Goal: Information Seeking & Learning: Learn about a topic

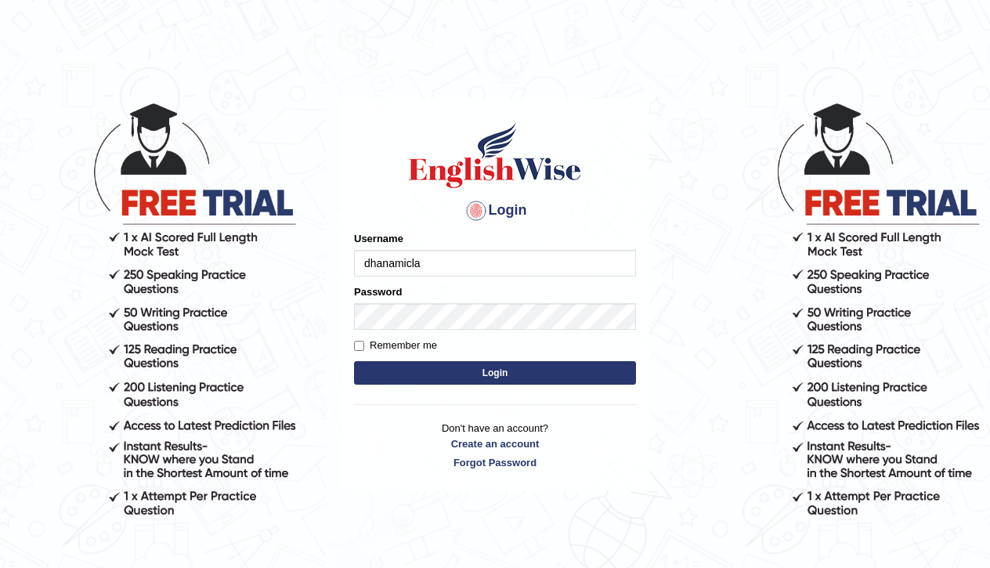
type input "dhanamicla"
click at [491, 375] on button "Login" at bounding box center [495, 372] width 282 height 23
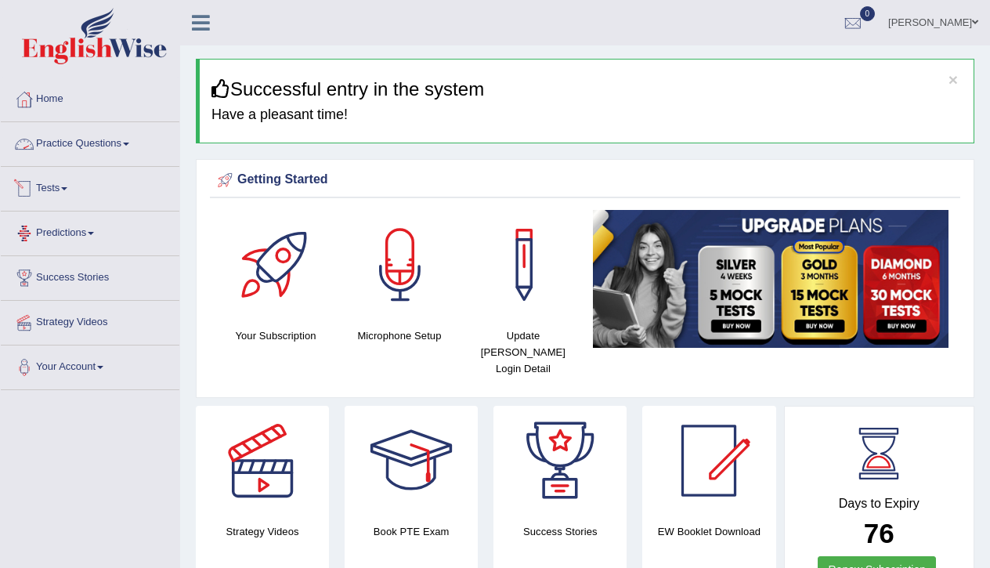
click at [110, 139] on link "Practice Questions" at bounding box center [90, 141] width 179 height 39
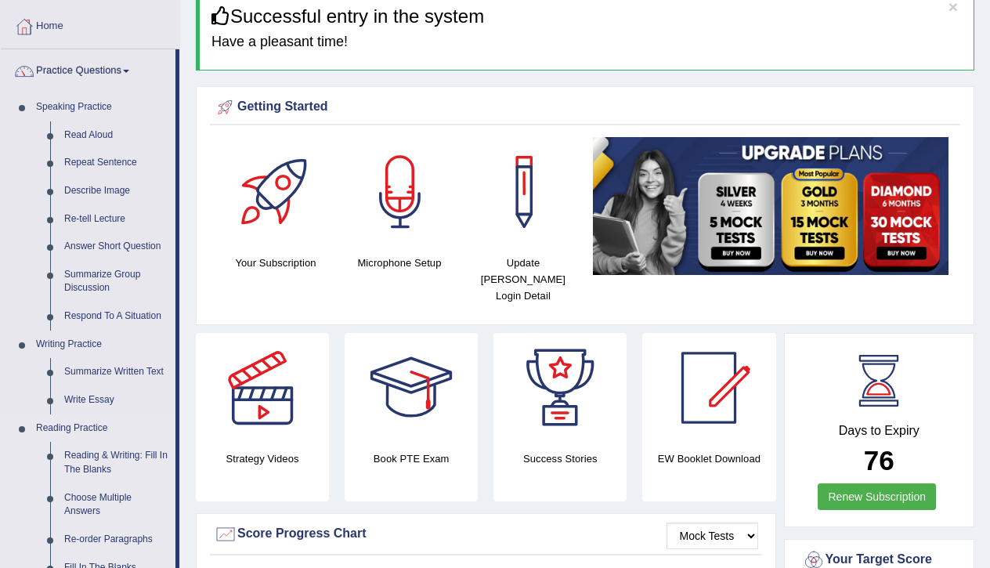
scroll to position [72, 0]
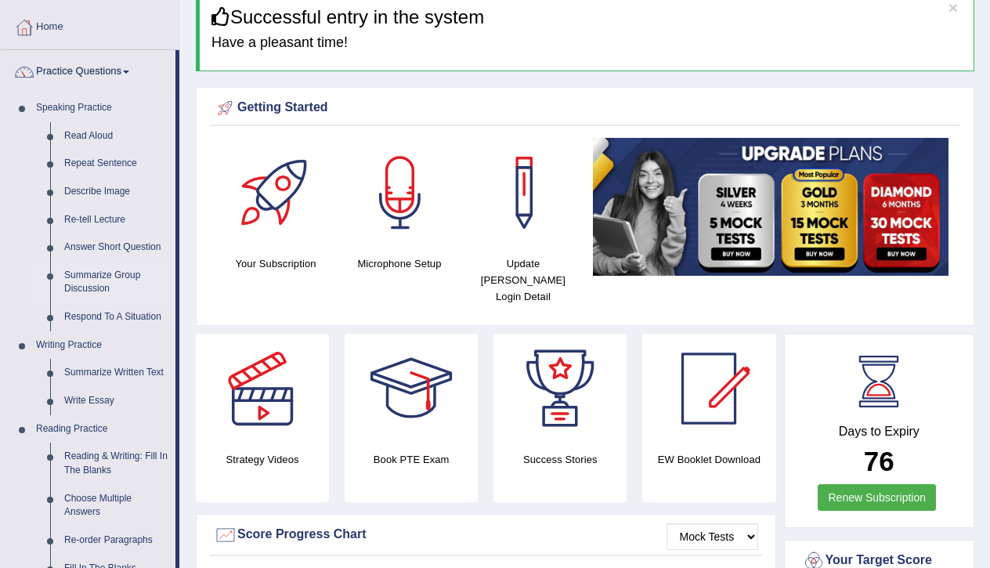
click at [78, 275] on link "Summarize Group Discussion" at bounding box center [116, 283] width 118 height 42
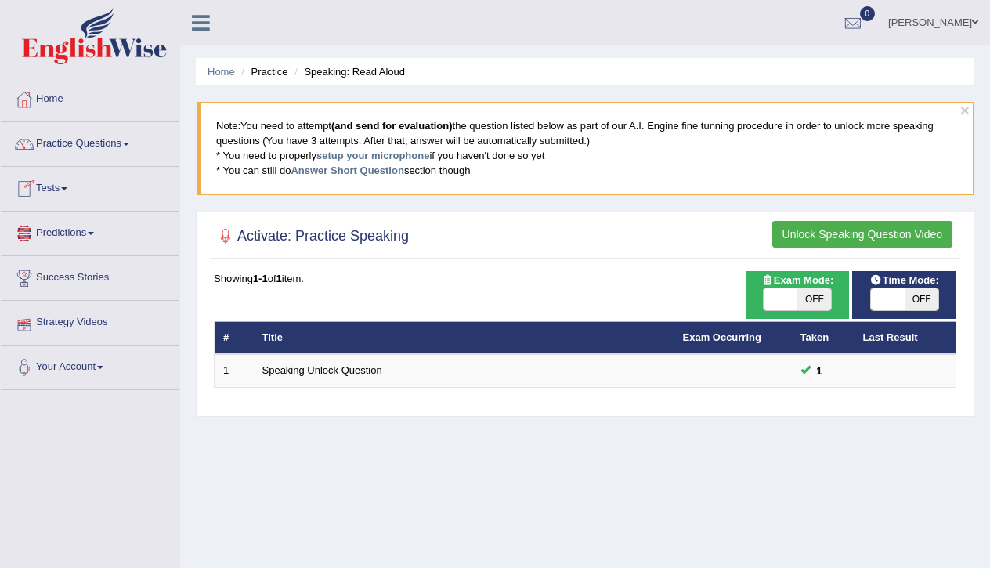
scroll to position [0, 1]
click at [825, 237] on button "Unlock Speaking Question Video" at bounding box center [862, 234] width 180 height 27
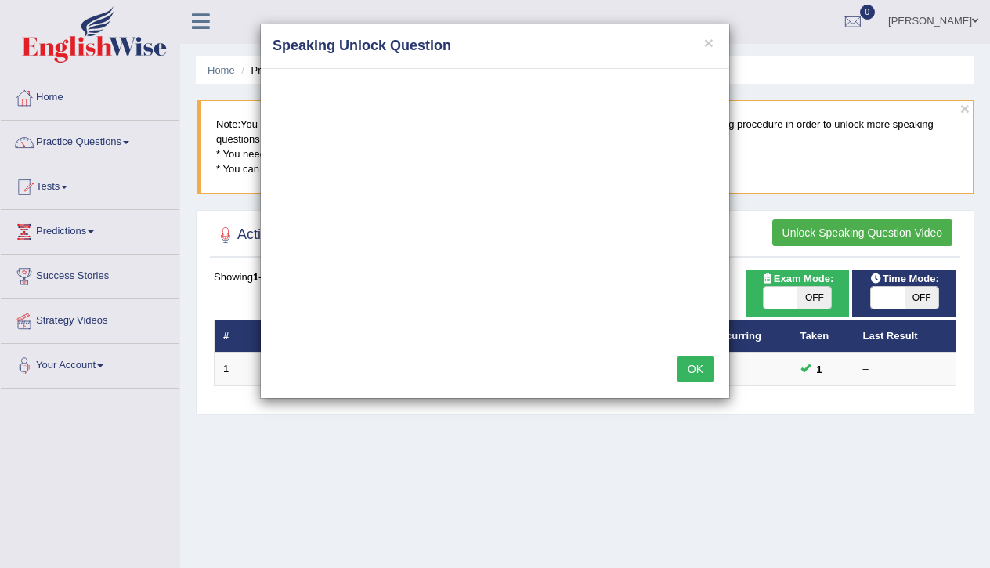
drag, startPoint x: 688, startPoint y: 377, endPoint x: 710, endPoint y: 370, distance: 23.3
click at [688, 377] on button "OK" at bounding box center [695, 369] width 36 height 27
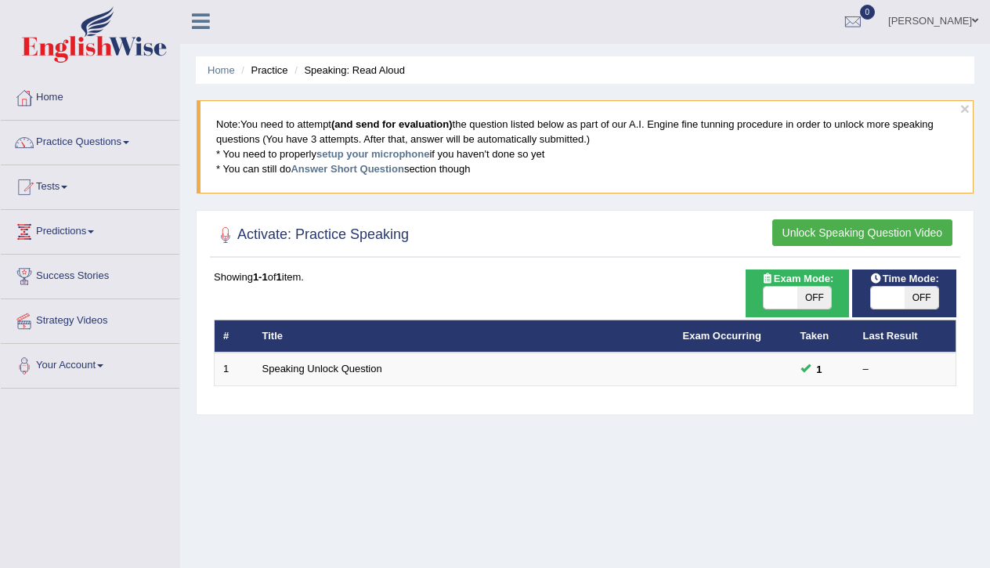
click at [780, 291] on span at bounding box center [780, 298] width 34 height 22
click at [786, 294] on span at bounding box center [780, 298] width 34 height 22
checkbox input "true"
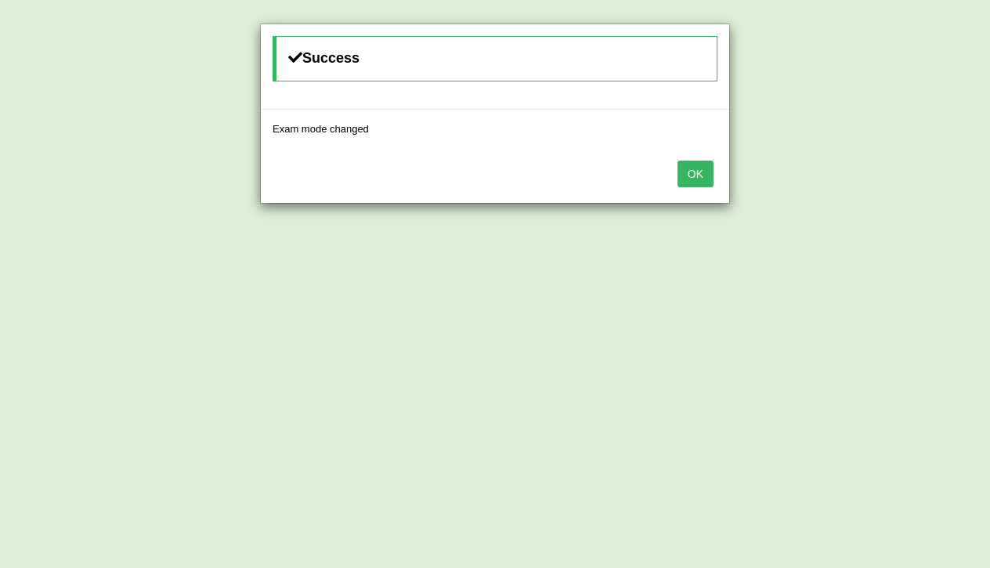
click at [720, 173] on div "OK" at bounding box center [495, 175] width 468 height 55
click at [702, 168] on button "OK" at bounding box center [695, 174] width 36 height 27
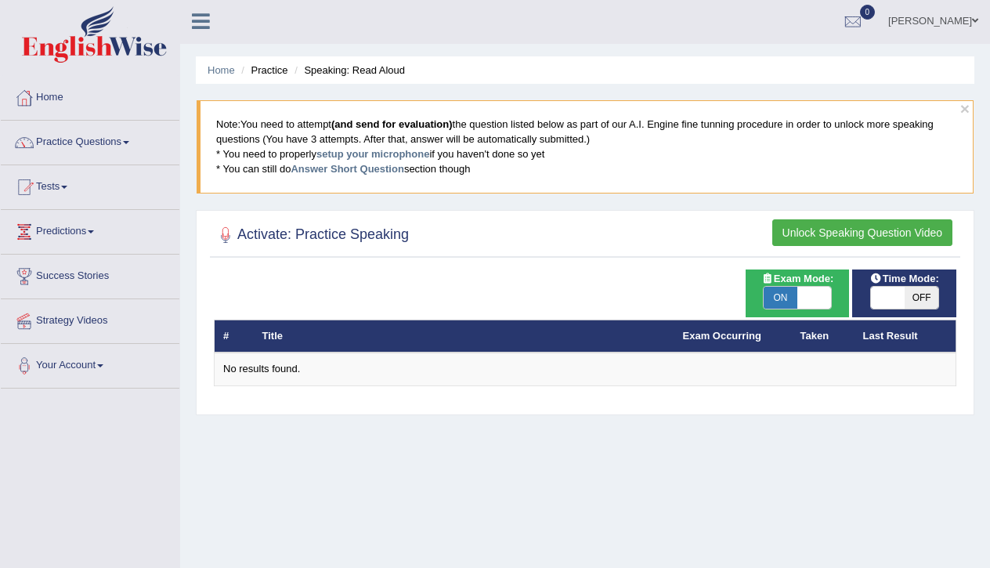
click at [879, 294] on span at bounding box center [888, 298] width 34 height 22
checkbox input "true"
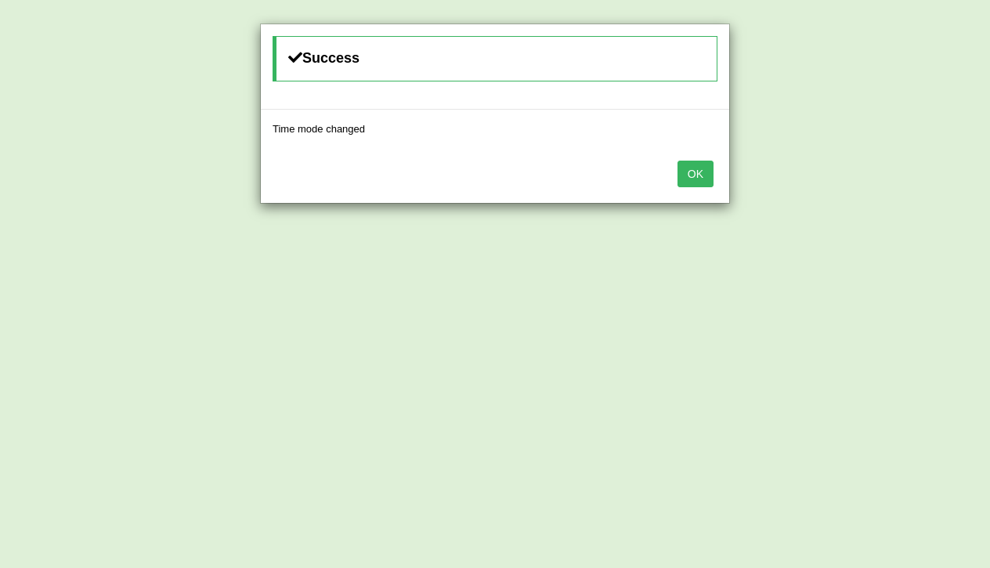
click at [698, 165] on button "OK" at bounding box center [695, 174] width 36 height 27
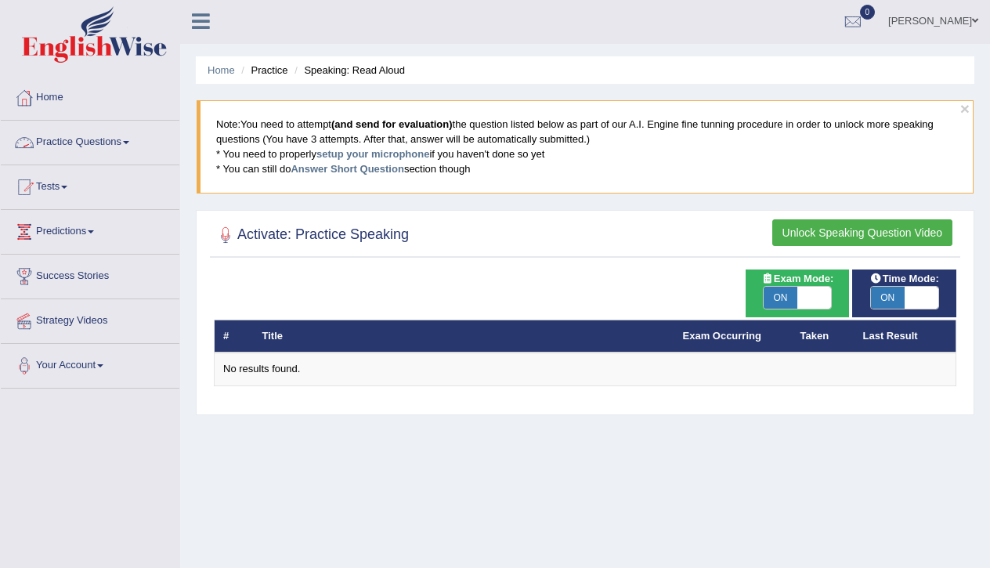
click at [117, 135] on link "Practice Questions" at bounding box center [90, 140] width 179 height 39
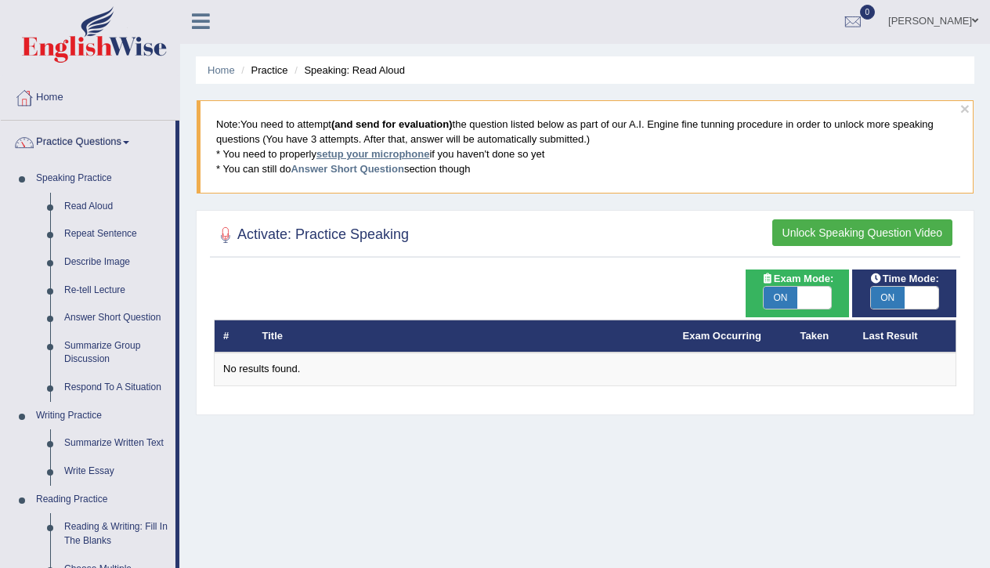
click at [370, 153] on link "setup your microphone" at bounding box center [372, 154] width 113 height 12
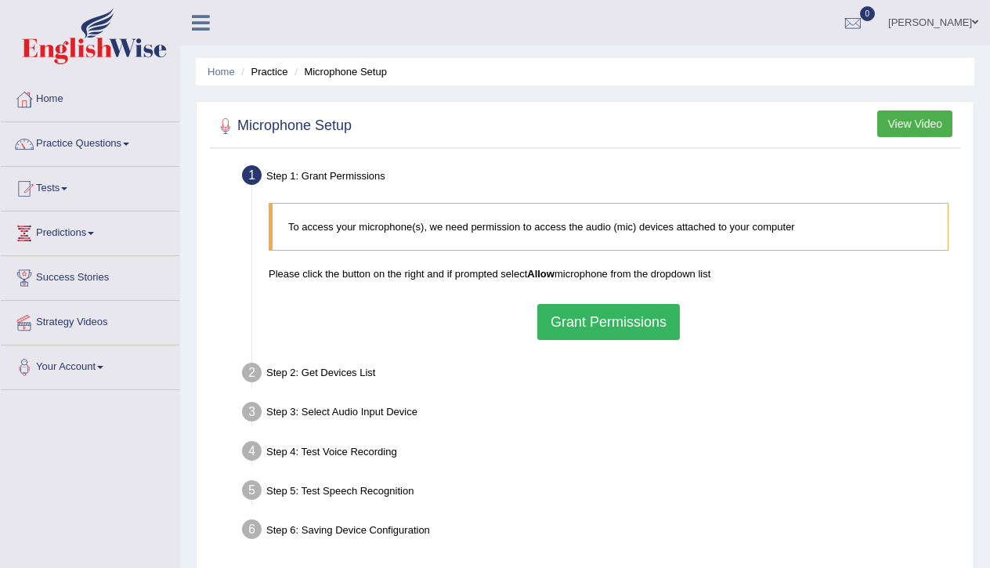
click at [570, 341] on div "To access your microphone(s), we need permission to access the audio (mic) devi…" at bounding box center [608, 271] width 695 height 153
click at [589, 324] on button "Grant Permissions" at bounding box center [608, 322] width 143 height 36
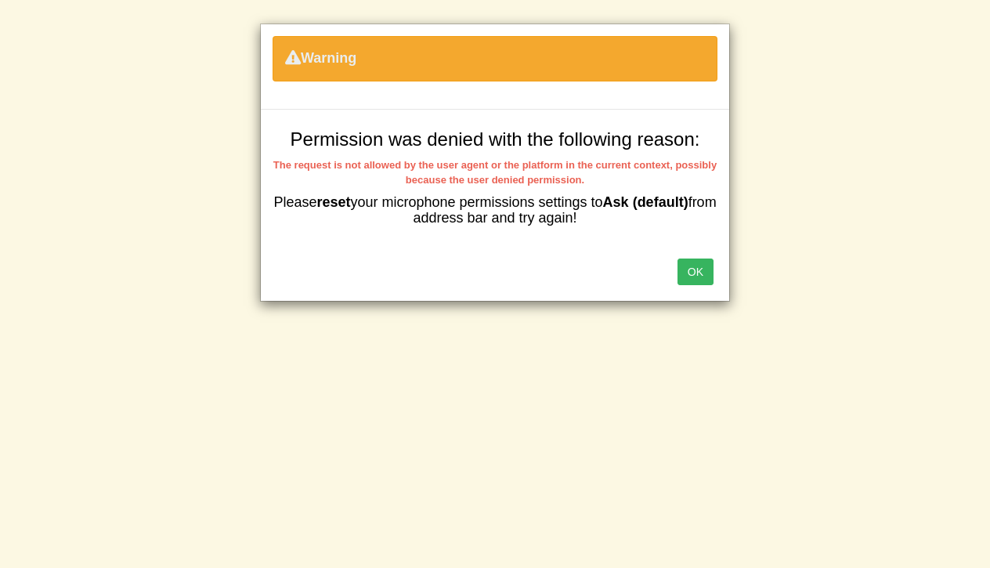
click at [691, 276] on button "OK" at bounding box center [695, 271] width 36 height 27
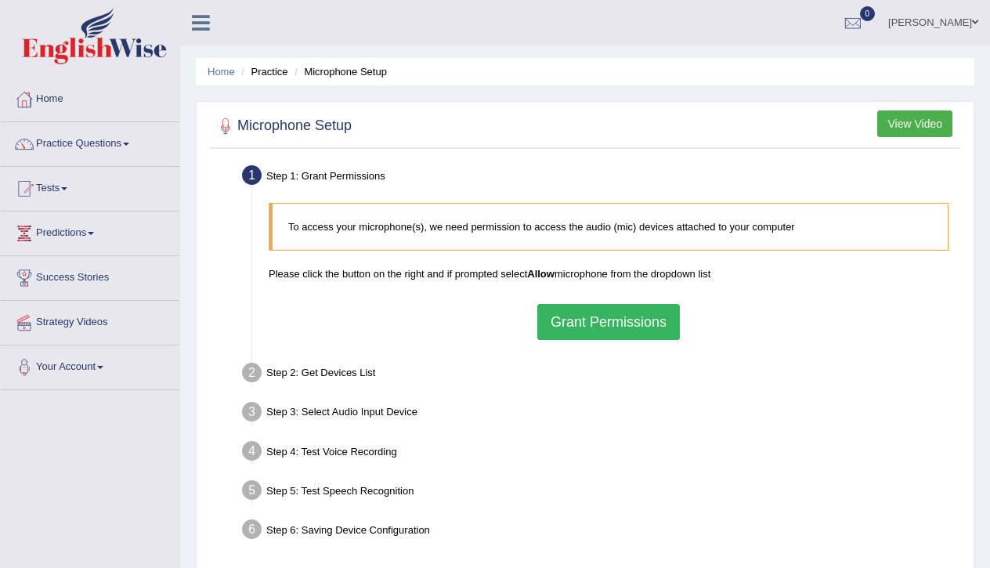
click at [568, 317] on button "Grant Permissions" at bounding box center [608, 322] width 143 height 36
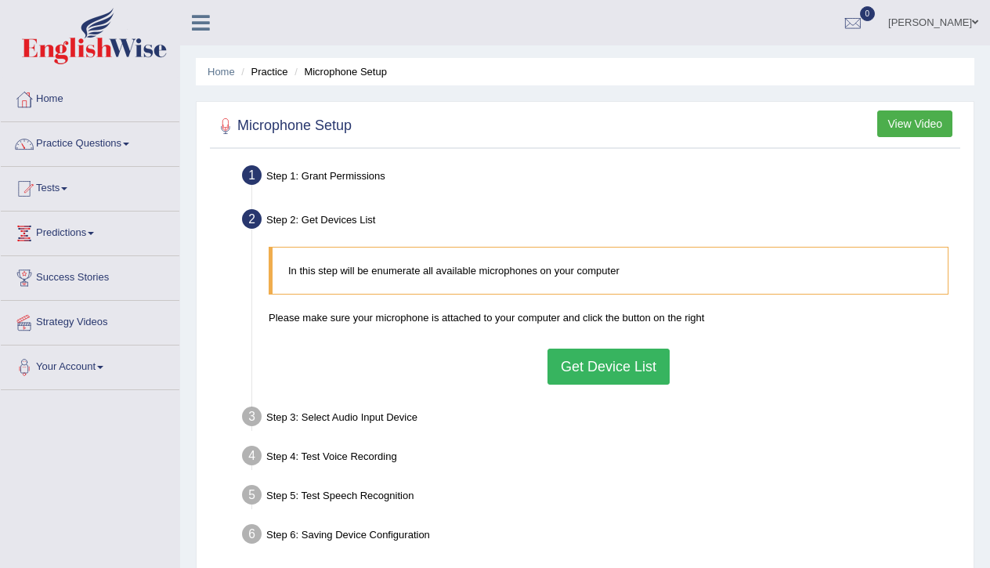
click at [581, 365] on button "Get Device List" at bounding box center [608, 366] width 122 height 36
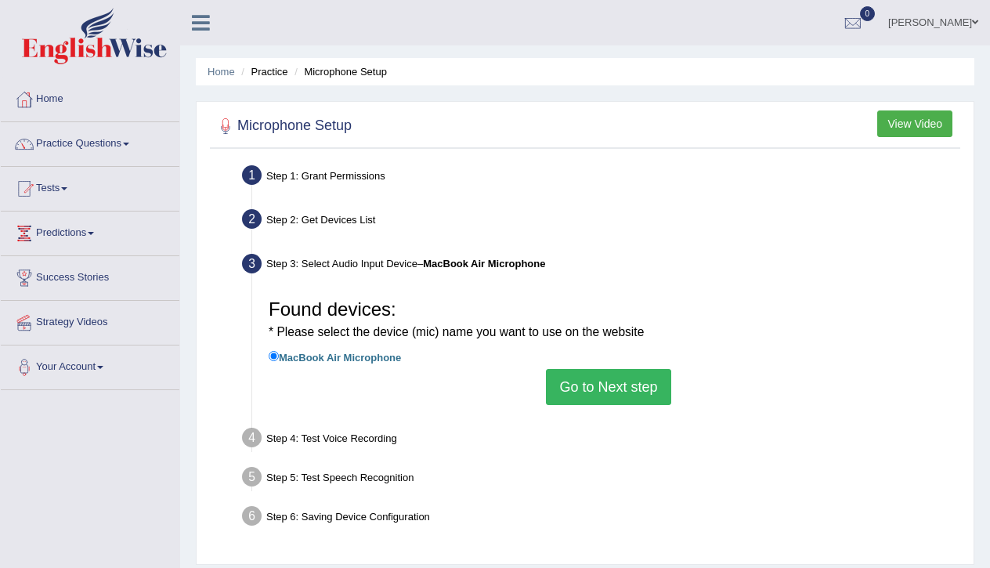
click at [579, 388] on button "Go to Next step" at bounding box center [608, 387] width 125 height 36
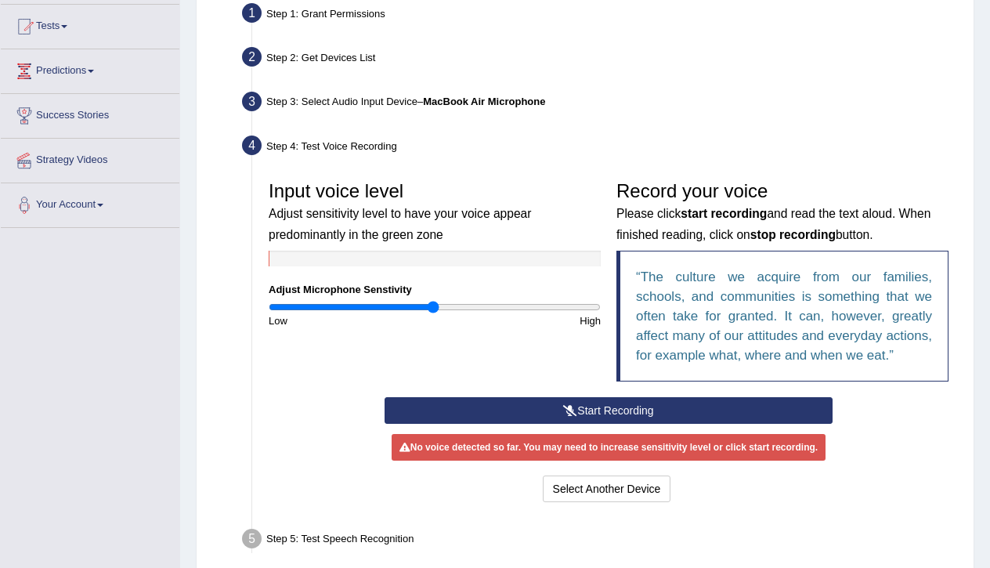
scroll to position [163, 0]
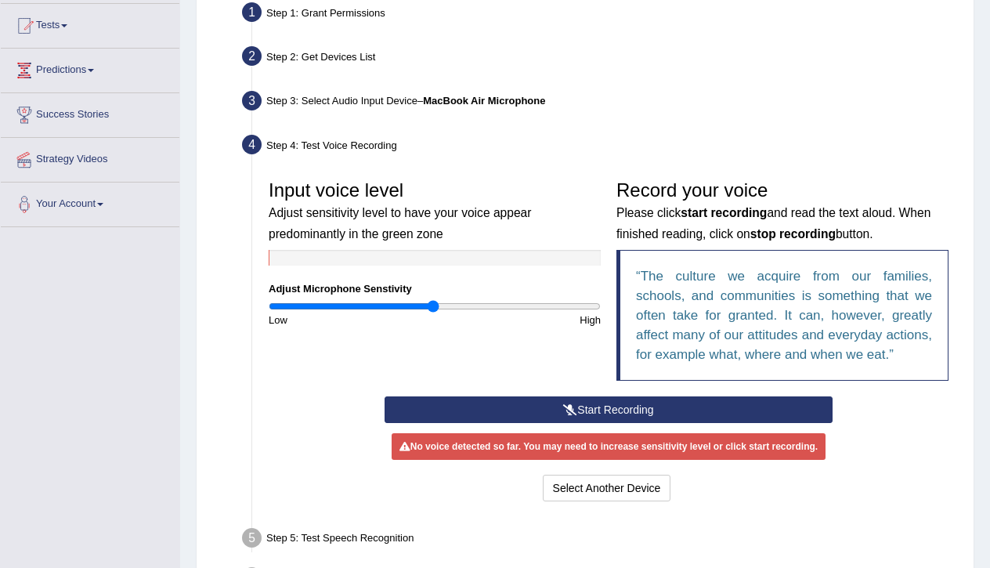
click at [521, 423] on button "Start Recording" at bounding box center [608, 409] width 448 height 27
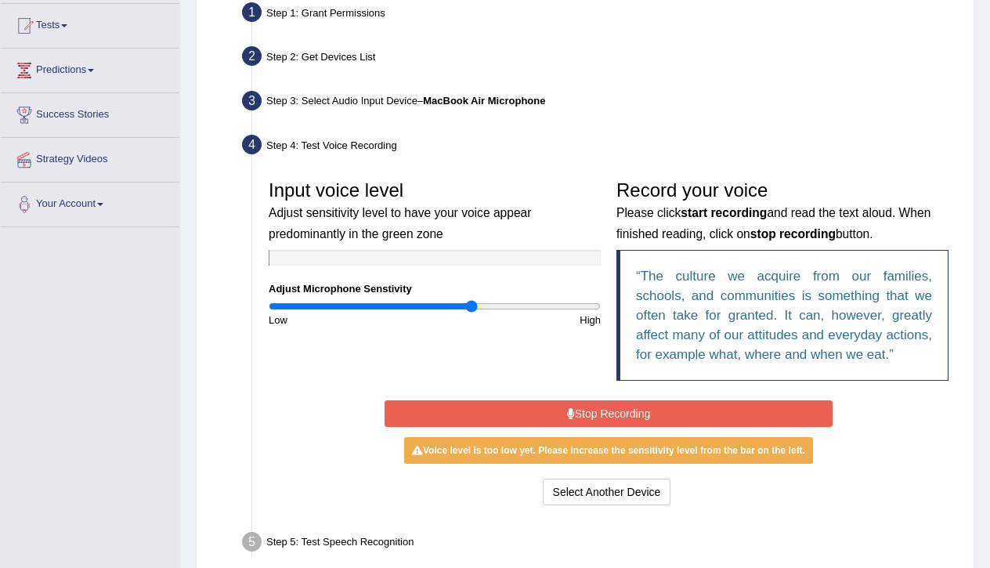
click at [471, 306] on input "range" at bounding box center [435, 306] width 332 height 13
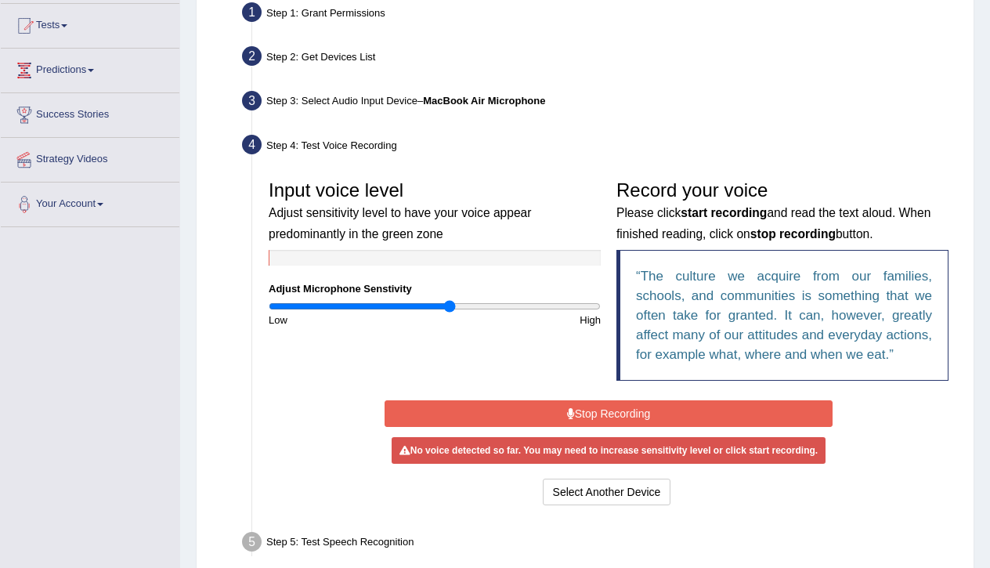
click at [449, 301] on input "range" at bounding box center [435, 306] width 332 height 13
drag, startPoint x: 491, startPoint y: 435, endPoint x: 483, endPoint y: 392, distance: 43.8
click at [492, 427] on button "Stop Recording" at bounding box center [608, 413] width 448 height 27
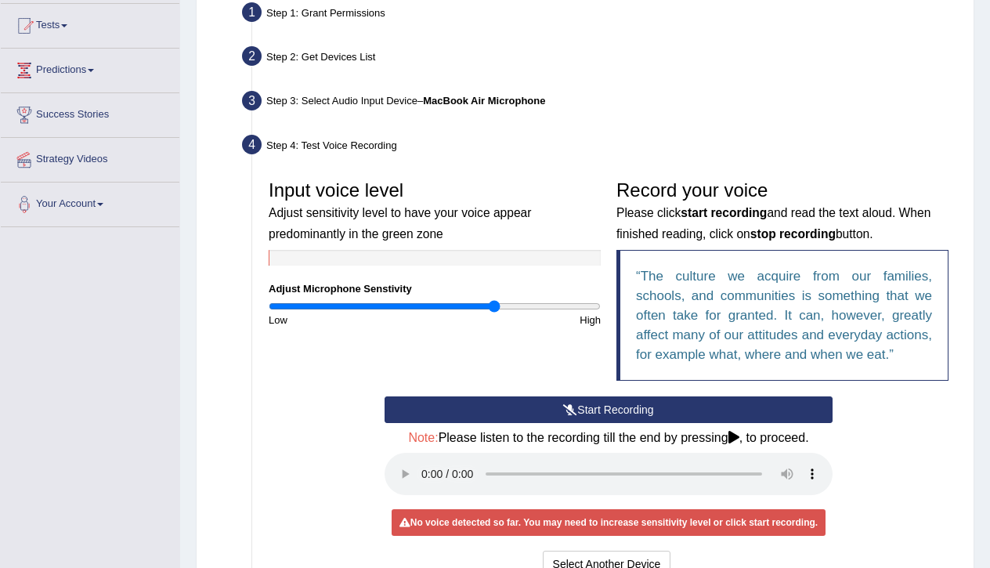
type input "1.38"
click at [494, 309] on input "range" at bounding box center [435, 306] width 332 height 13
click at [518, 423] on button "Start Recording" at bounding box center [608, 409] width 448 height 27
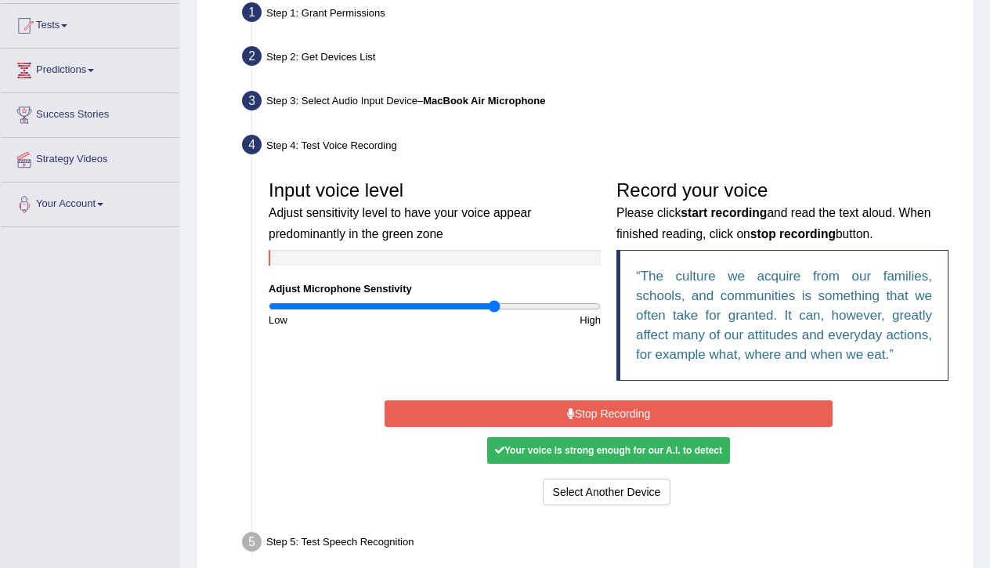
click at [518, 427] on button "Stop Recording" at bounding box center [608, 413] width 448 height 27
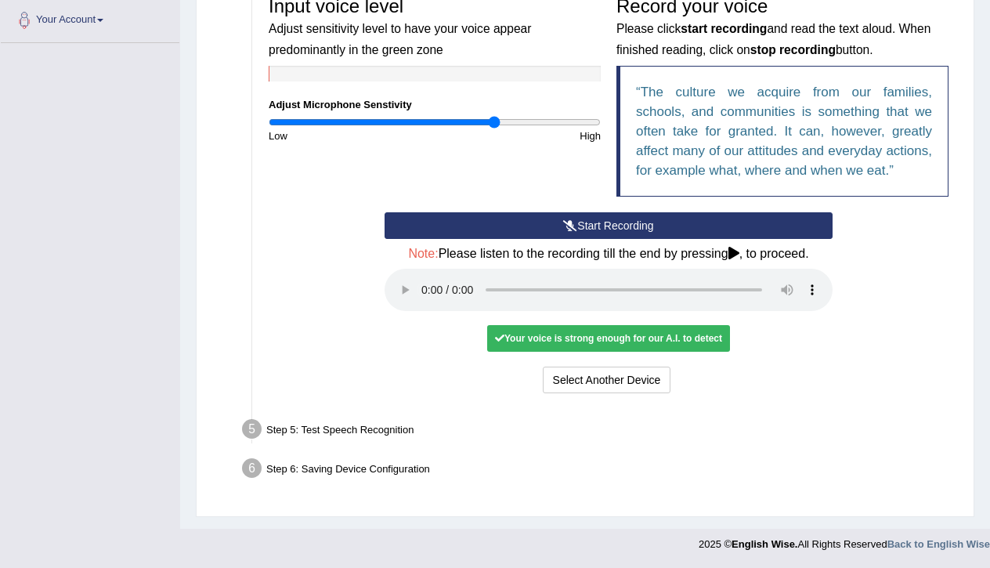
scroll to position [346, 0]
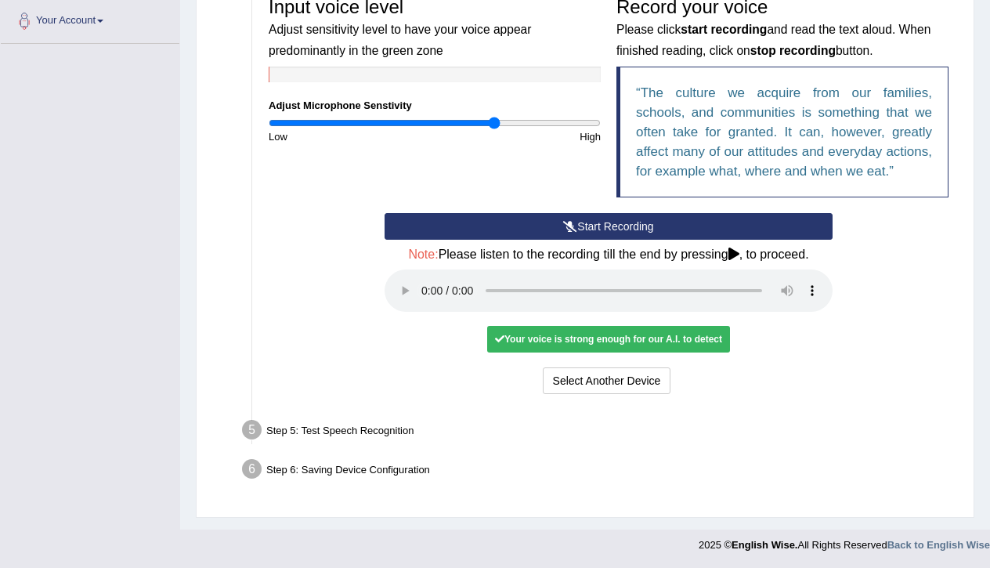
click at [427, 296] on audio at bounding box center [608, 290] width 448 height 42
click at [706, 298] on audio at bounding box center [608, 290] width 448 height 42
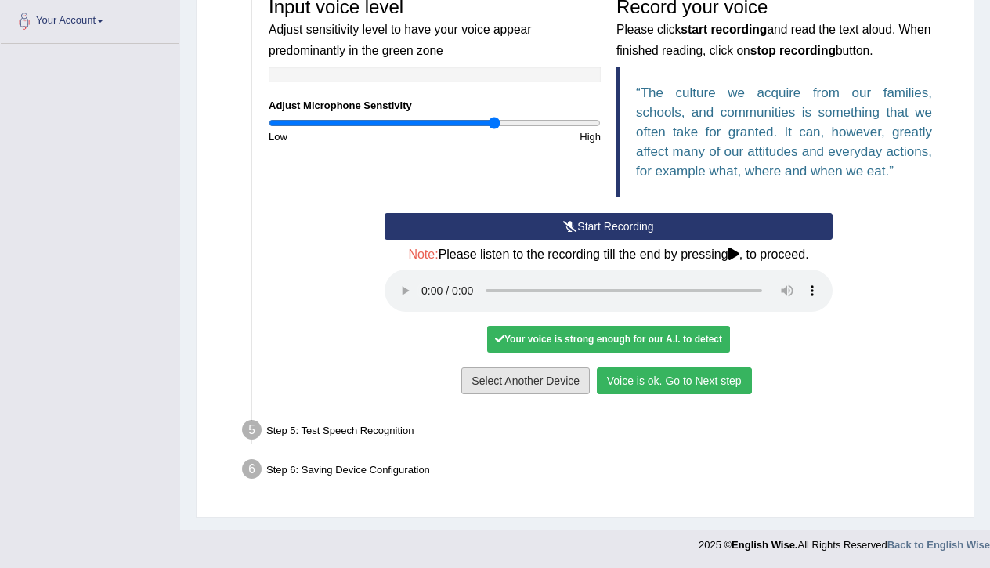
click at [662, 375] on button "Voice is ok. Go to Next step" at bounding box center [674, 380] width 155 height 27
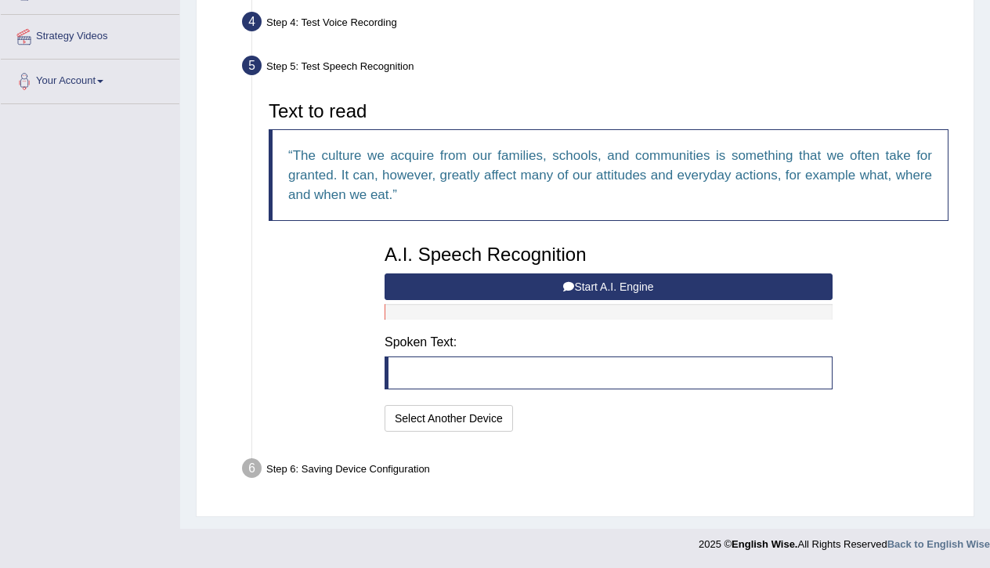
scroll to position [284, 0]
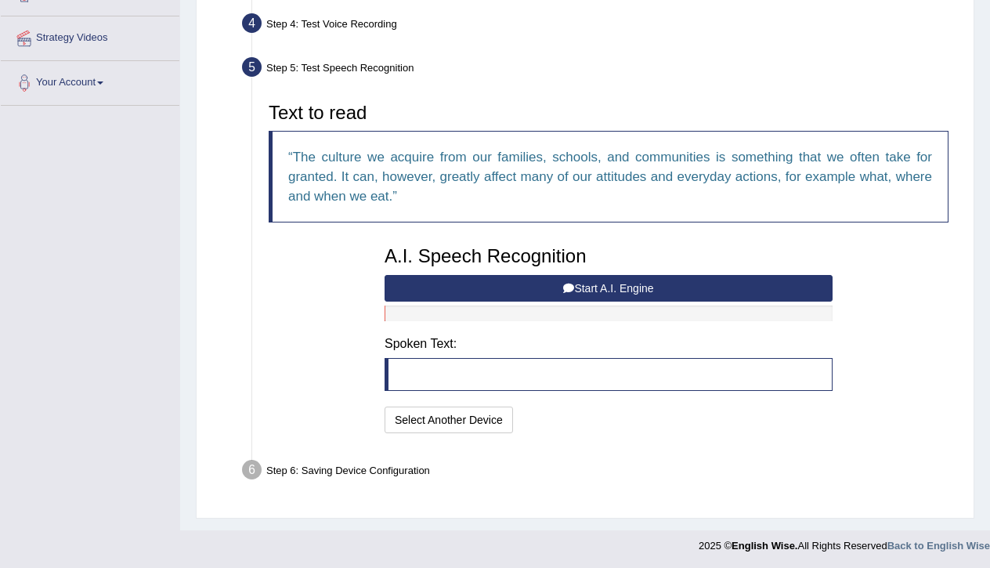
click at [544, 289] on button "Start A.I. Engine" at bounding box center [608, 288] width 448 height 27
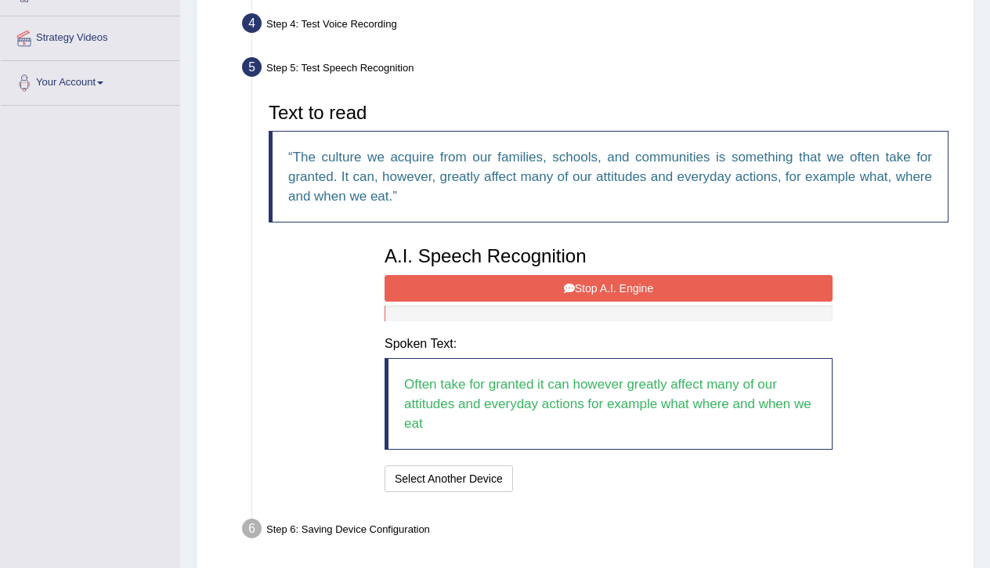
click at [543, 279] on button "Stop A.I. Engine" at bounding box center [608, 288] width 448 height 27
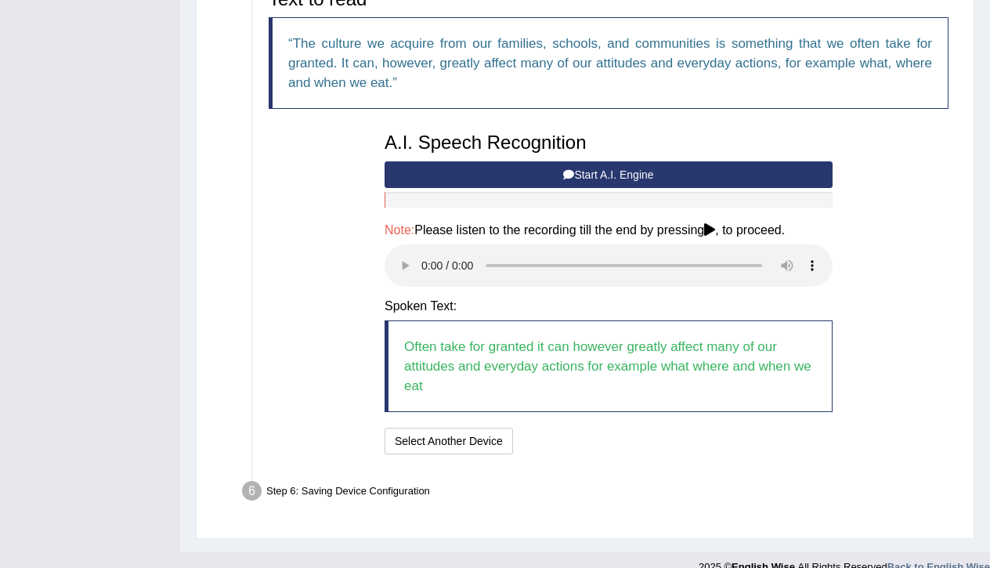
scroll to position [399, 0]
click at [421, 255] on audio at bounding box center [608, 265] width 448 height 42
click at [705, 256] on audio at bounding box center [608, 265] width 448 height 42
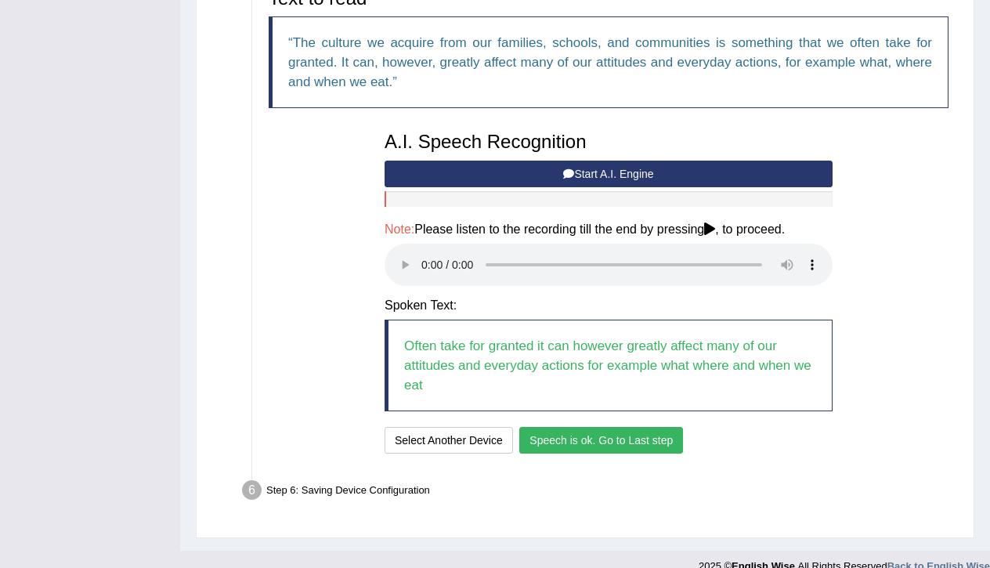
click at [712, 255] on audio at bounding box center [608, 265] width 448 height 42
click at [612, 427] on button "Speech is ok. Go to Last step" at bounding box center [601, 440] width 164 height 27
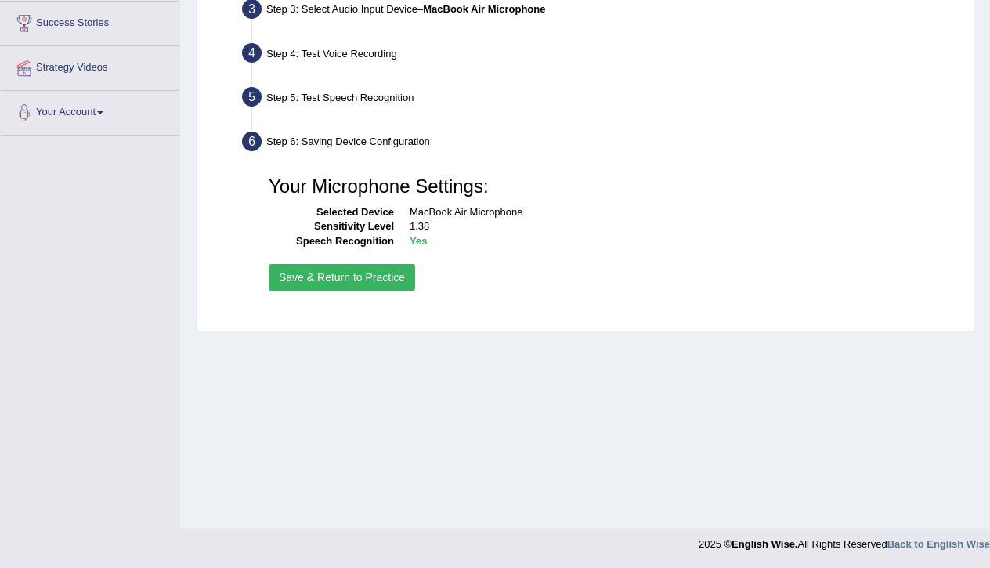
scroll to position [254, 0]
click at [377, 281] on button "Save & Return to Practice" at bounding box center [342, 277] width 146 height 27
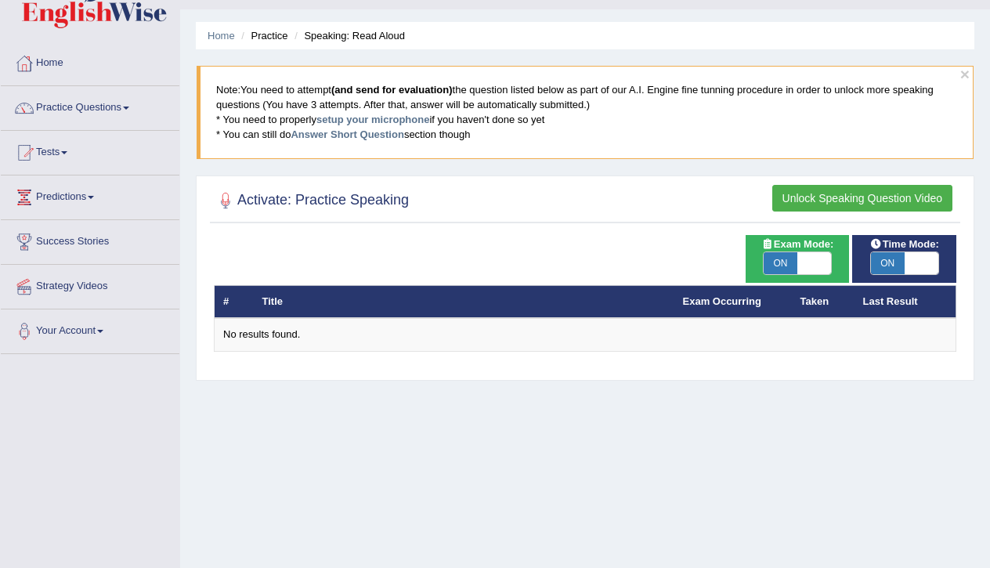
scroll to position [37, 0]
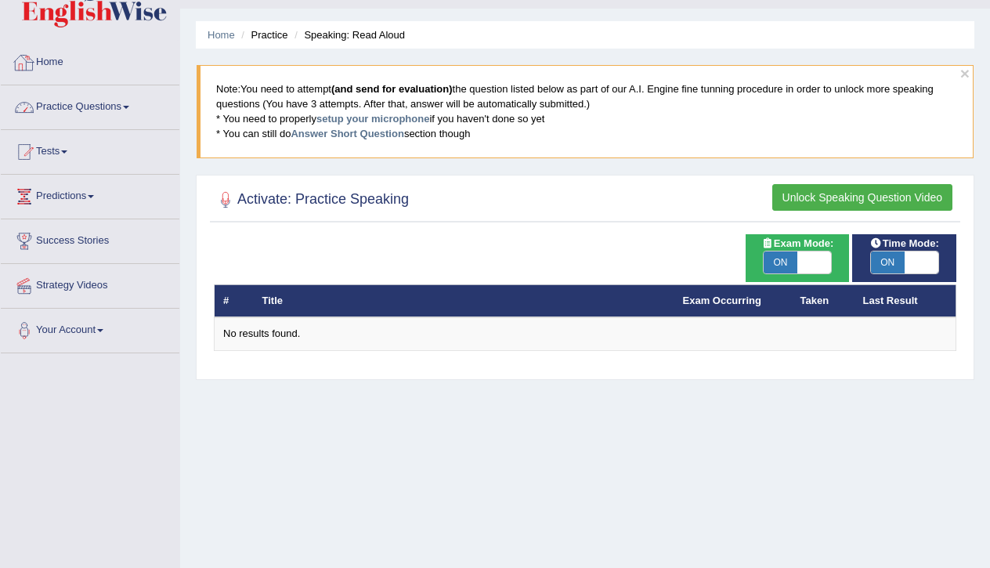
click at [79, 105] on link "Practice Questions" at bounding box center [90, 104] width 179 height 39
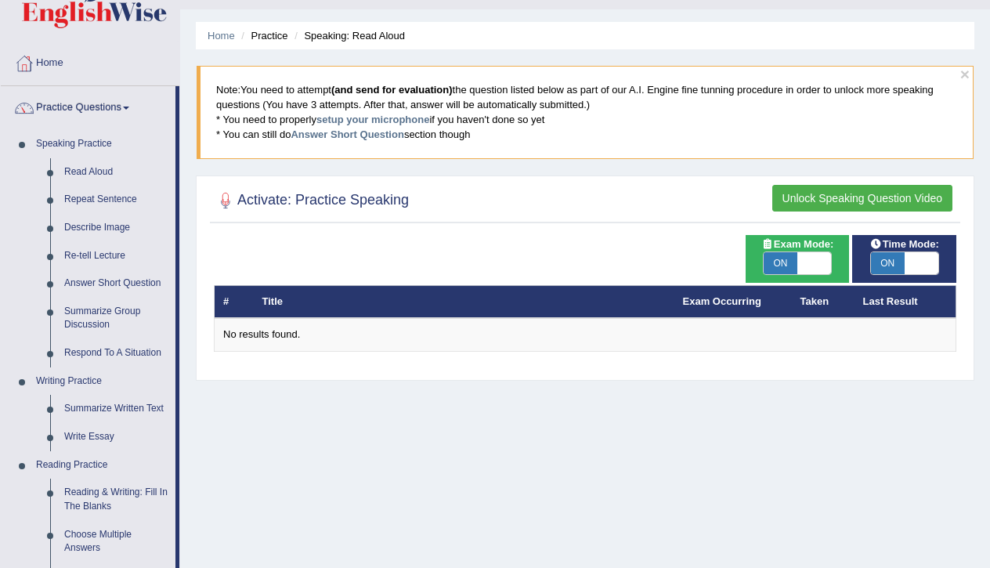
scroll to position [36, 0]
click at [101, 173] on link "Read Aloud" at bounding box center [116, 172] width 118 height 28
